Goal: Find specific page/section: Find specific page/section

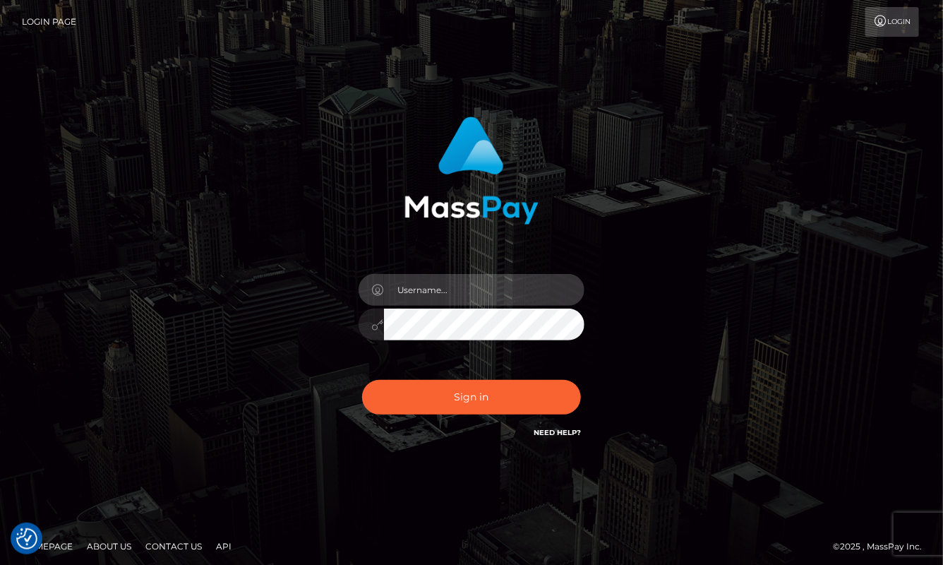
type input "aluasupport"
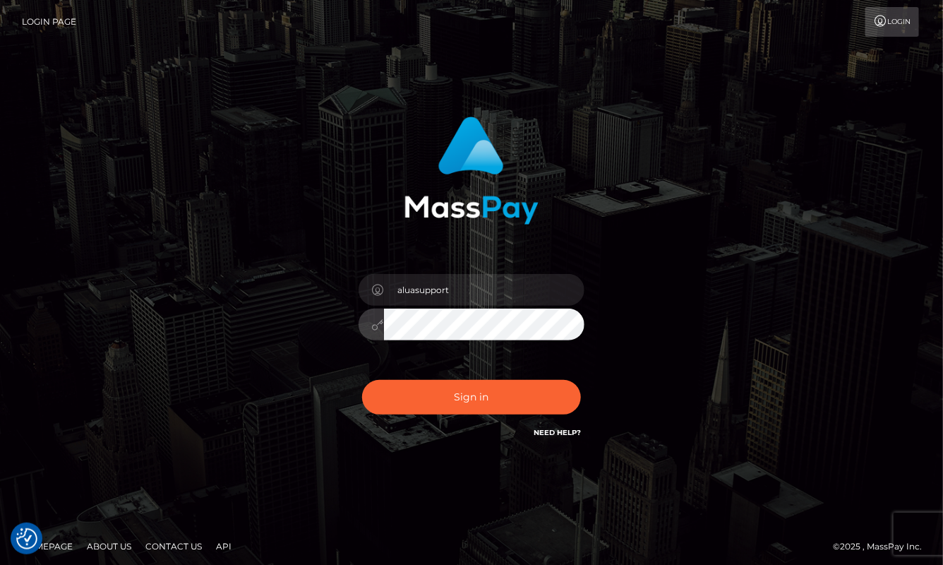
click at [471, 397] on button "Sign in" at bounding box center [471, 397] width 219 height 35
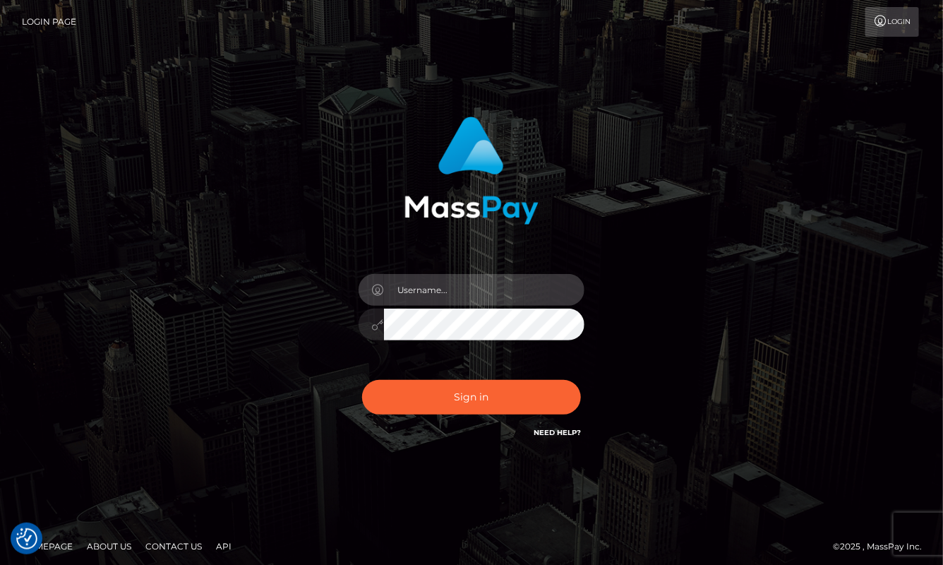
type input "aluasupport"
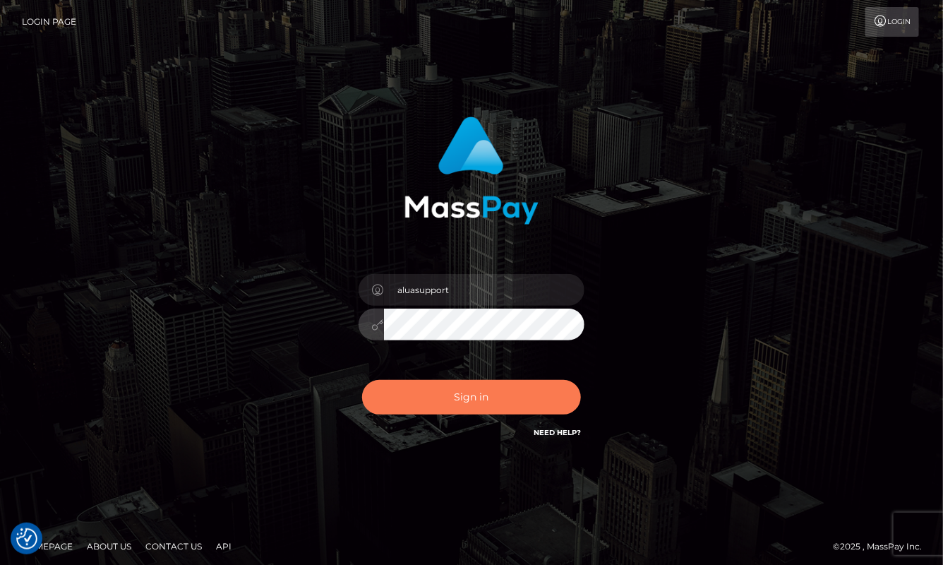
click at [448, 402] on button "Sign in" at bounding box center [471, 397] width 219 height 35
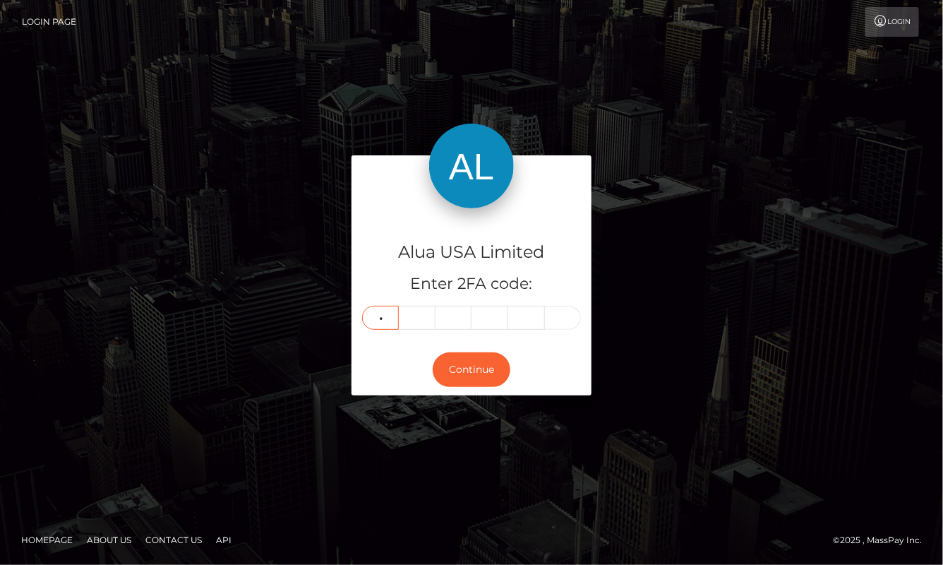
type input "8"
type input "1"
type input "7"
type input "9"
type input "8"
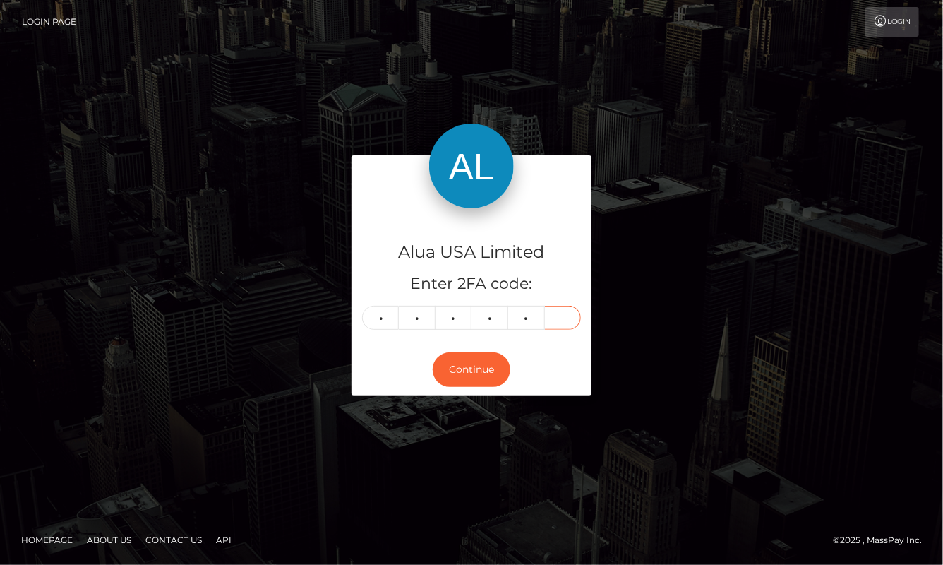
type input "3"
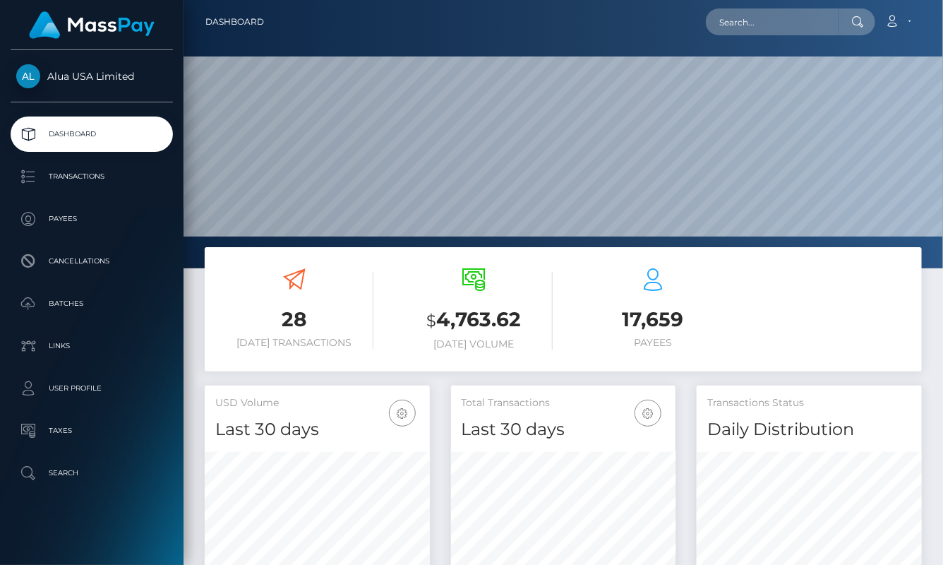
scroll to position [248, 224]
click at [754, 28] on input "text" at bounding box center [772, 21] width 133 height 27
paste input "652d9f04ffd9e993f7061741"
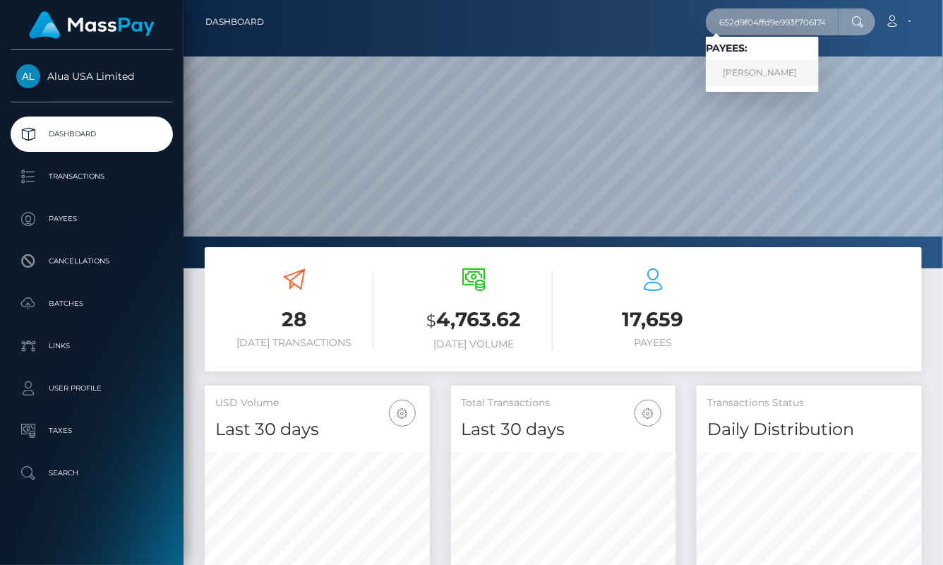
type input "652d9f04ffd9e993f7061741"
click at [764, 70] on link "Miley-Rose Walker" at bounding box center [762, 73] width 113 height 26
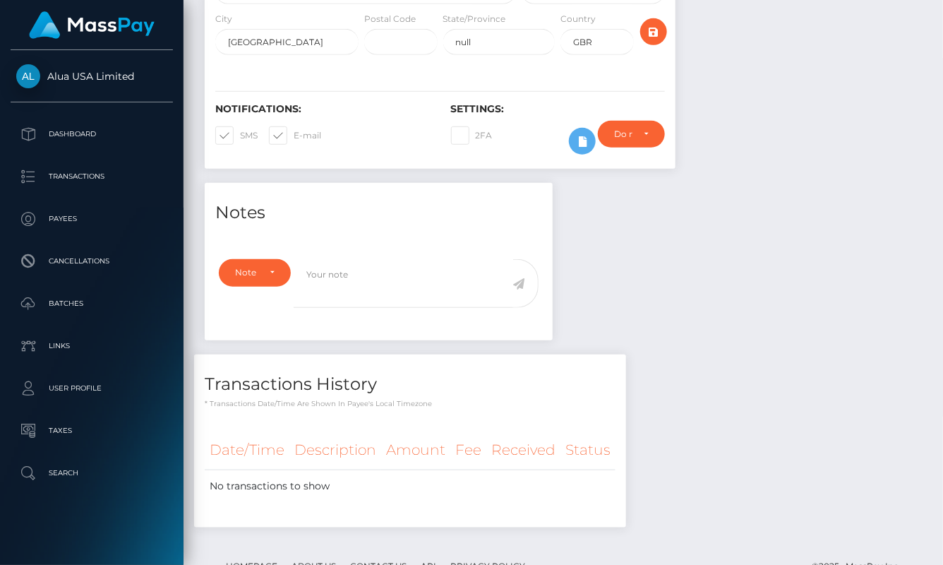
scroll to position [169, 224]
click at [575, 144] on icon at bounding box center [582, 142] width 17 height 18
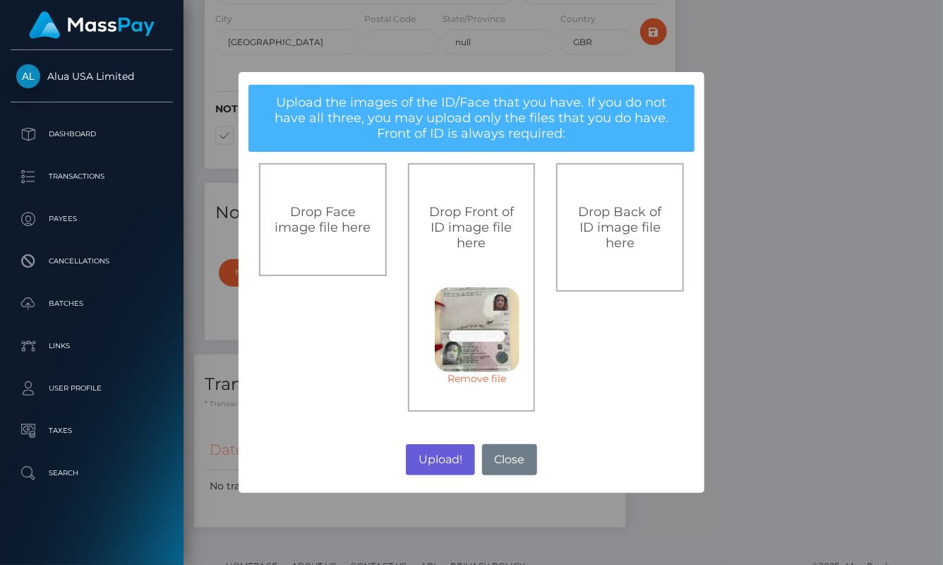
click at [455, 462] on button "Upload!" at bounding box center [440, 459] width 68 height 31
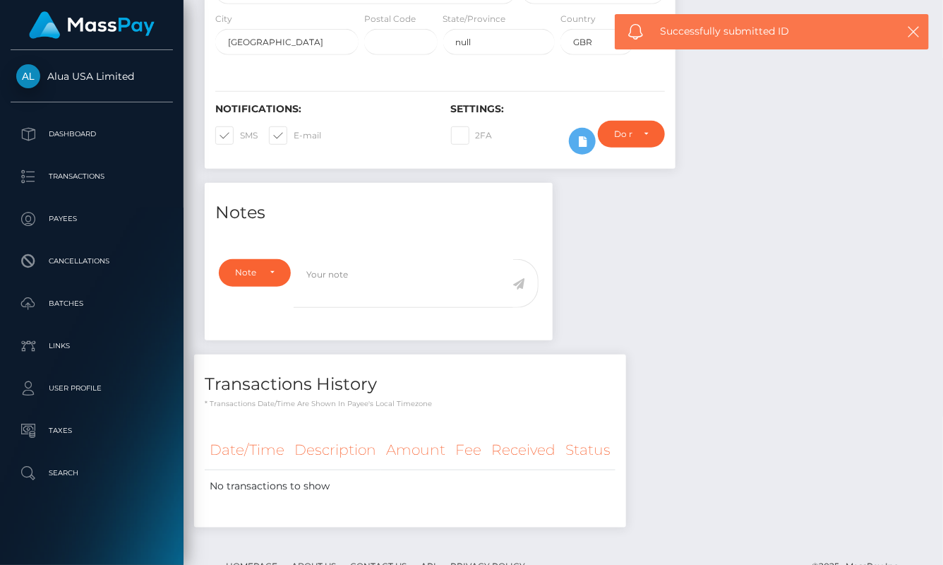
scroll to position [300, 0]
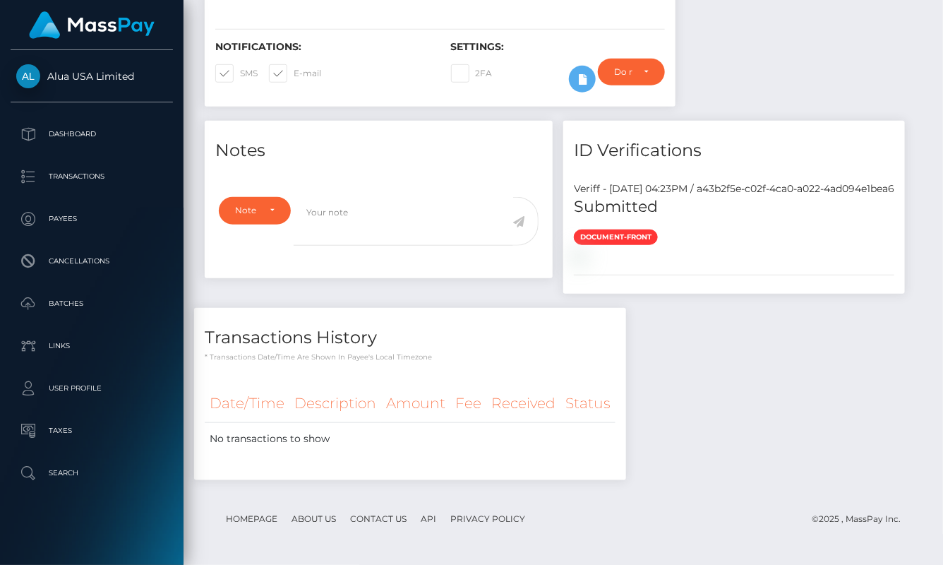
scroll to position [397, 0]
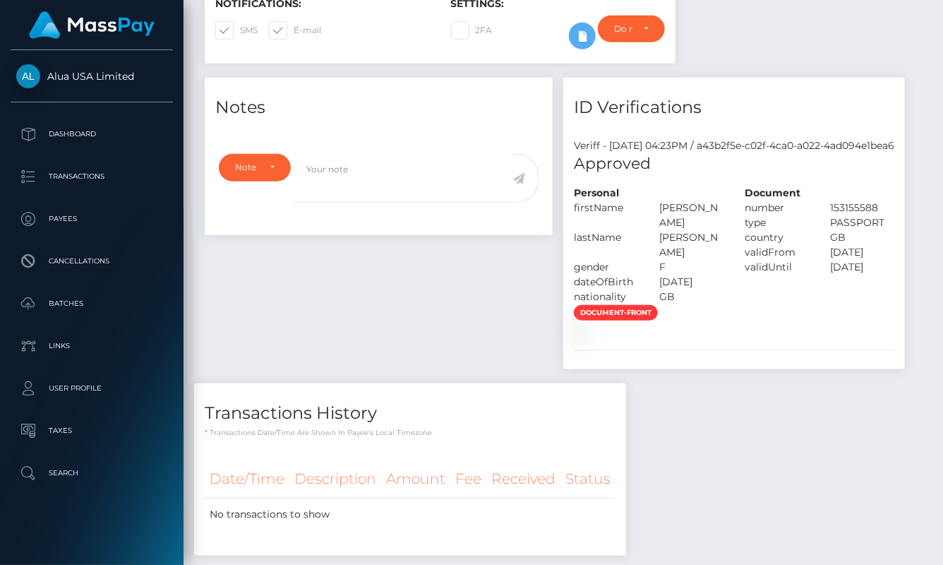
scroll to position [496, 0]
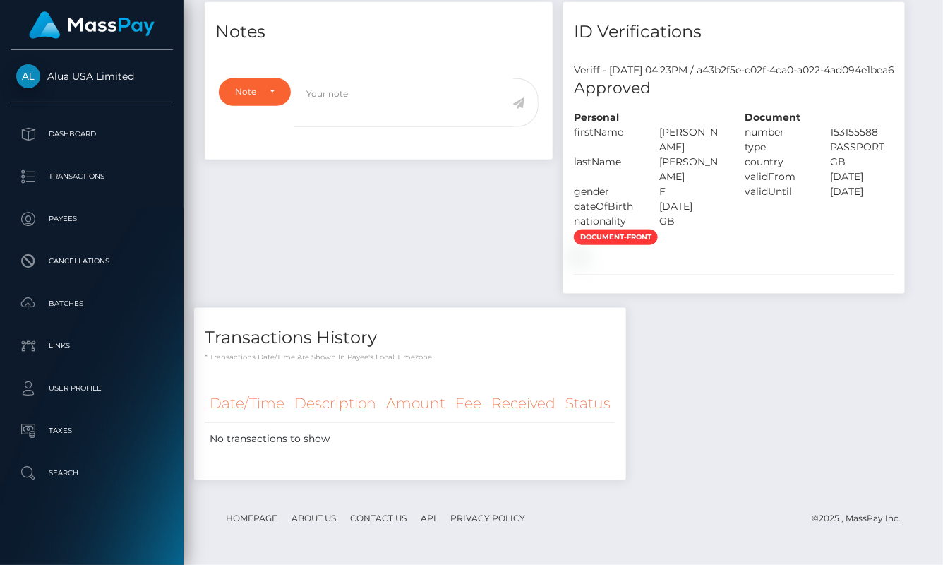
click at [747, 263] on div "Notes Note Type Compliance Clear Compliance General Note Type" at bounding box center [563, 248] width 738 height 493
